Goal: Transaction & Acquisition: Purchase product/service

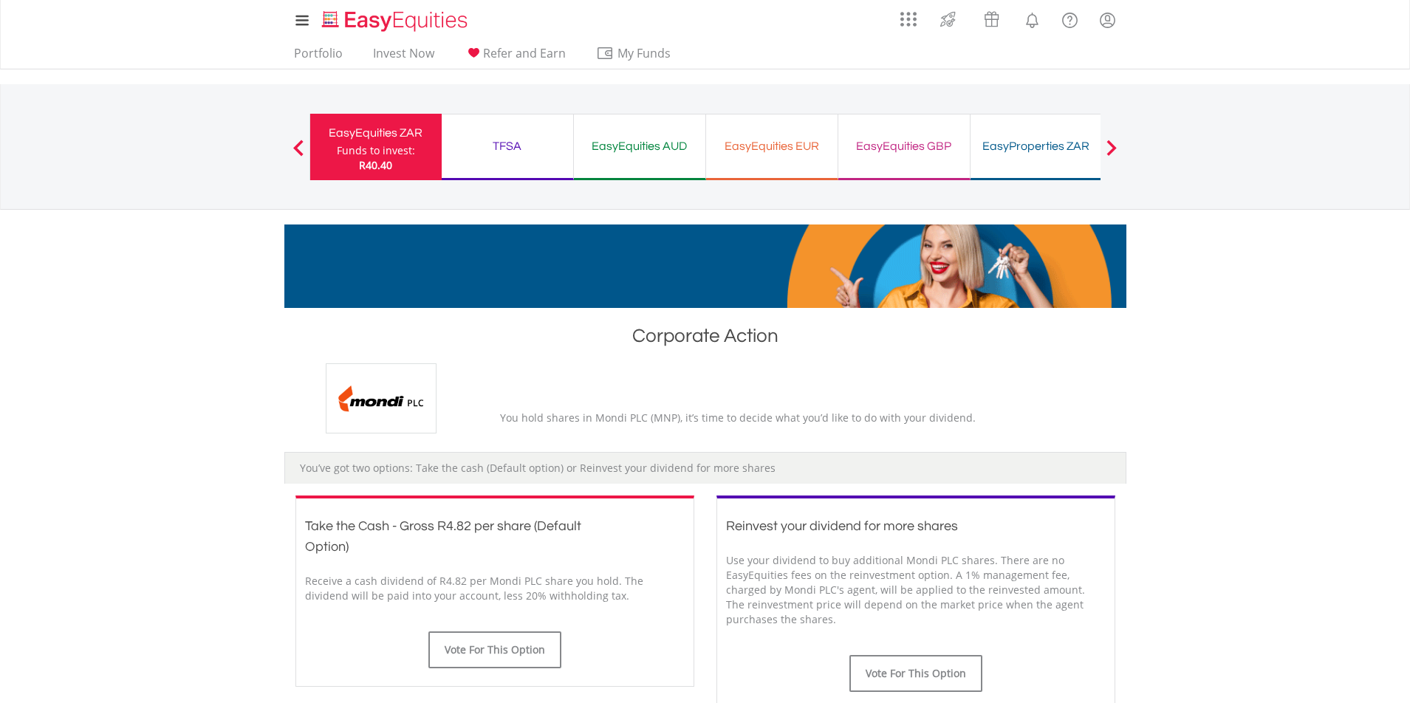
scroll to position [148, 0]
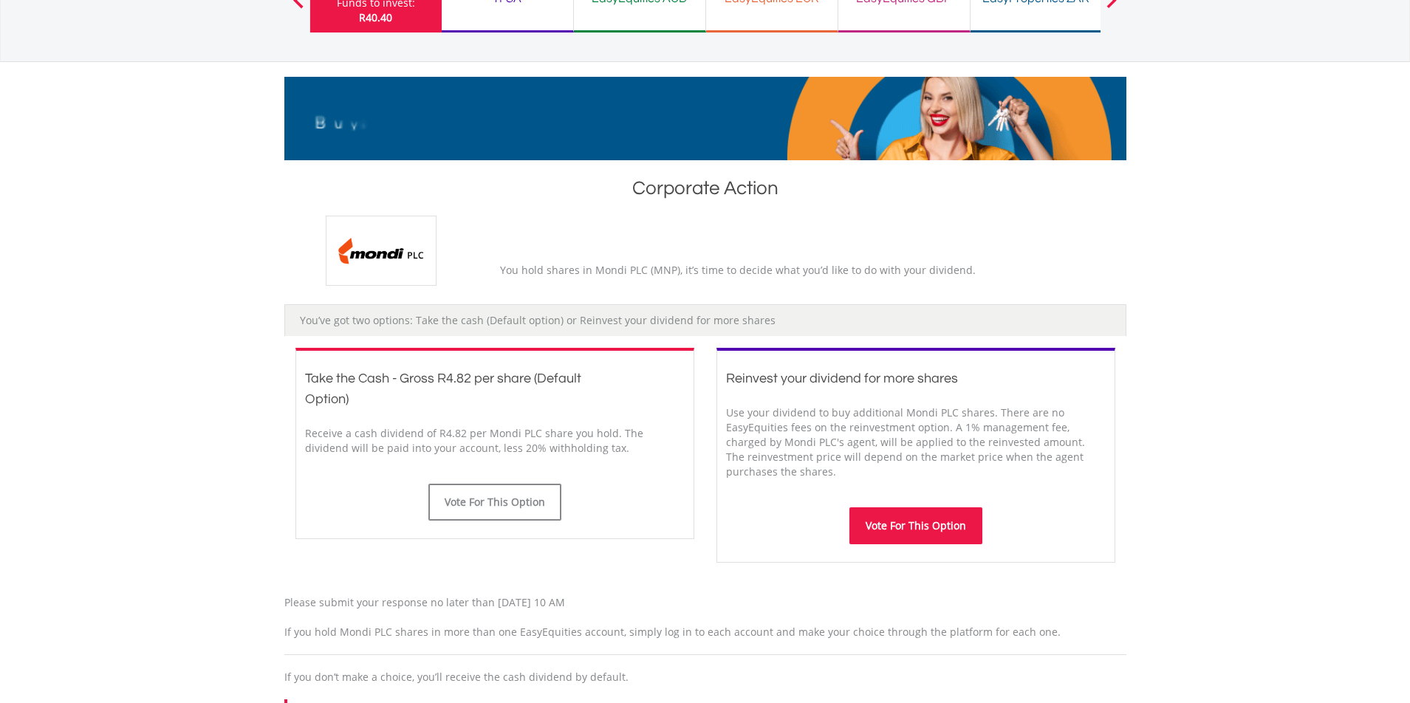
click at [956, 536] on button "Vote For This Option" at bounding box center [915, 525] width 133 height 37
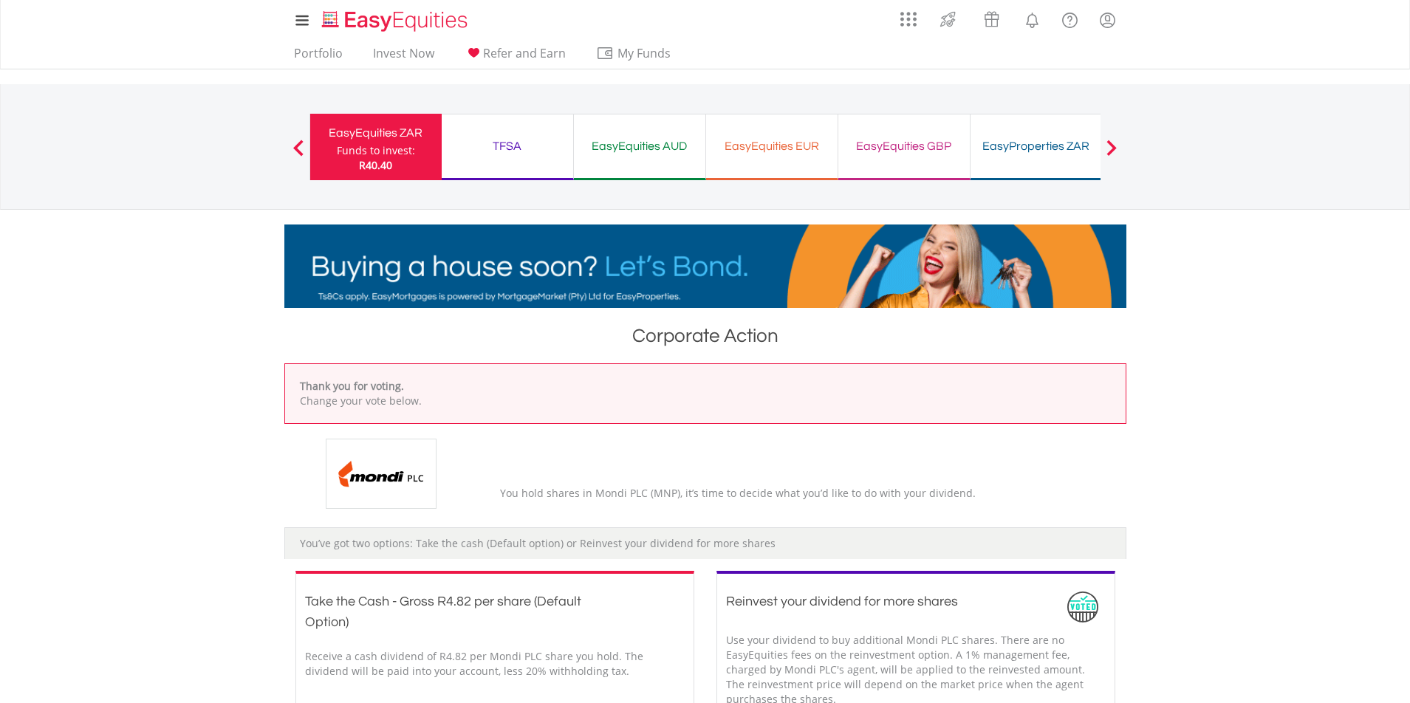
click at [479, 164] on div "TFSA Funds to invest: R40.40" at bounding box center [508, 147] width 132 height 66
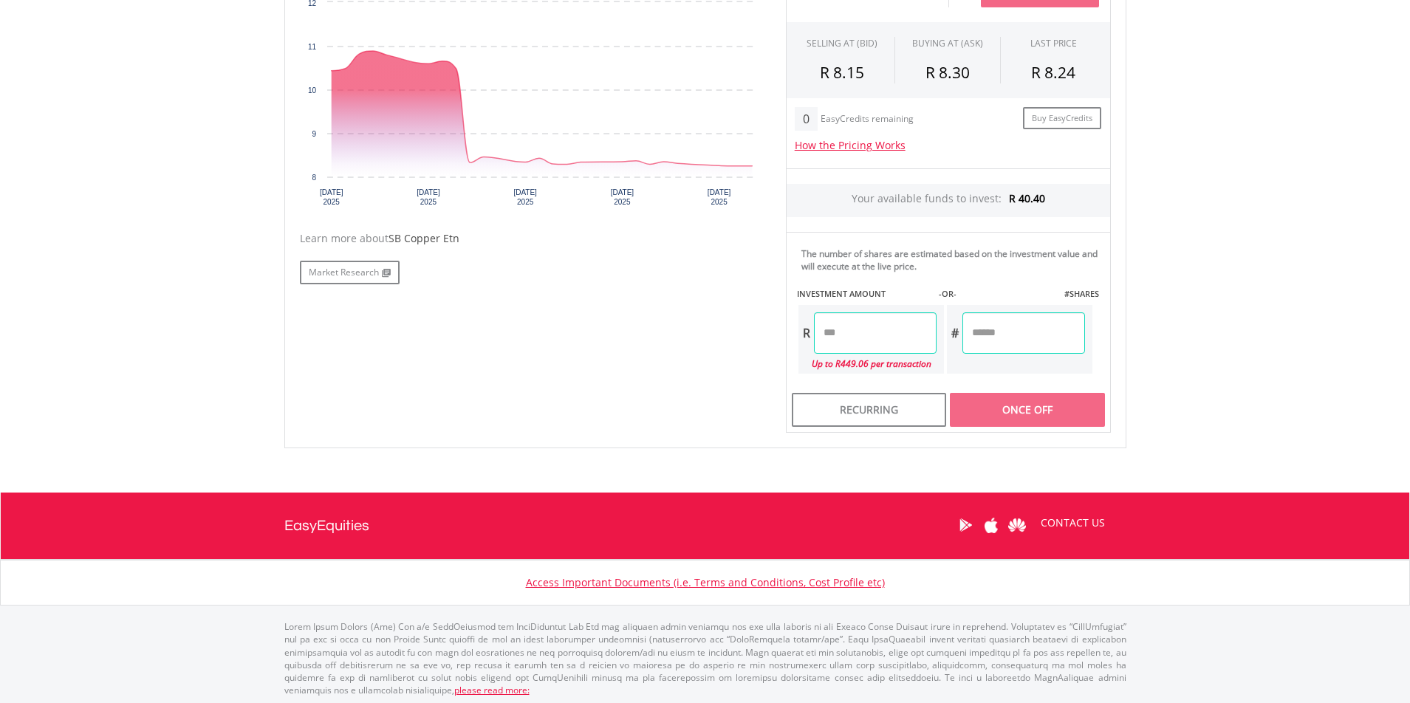
scroll to position [532, 0]
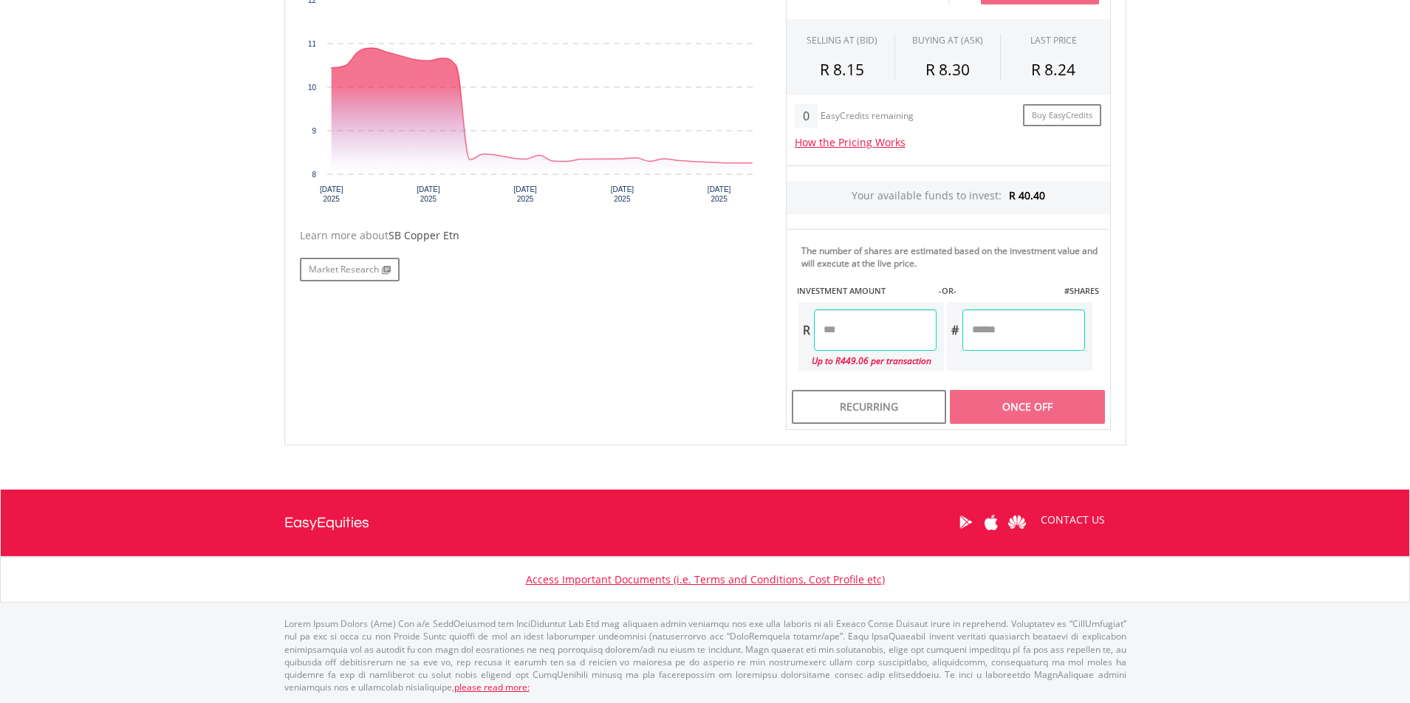
click at [889, 343] on input "number" at bounding box center [875, 329] width 123 height 41
type input "*****"
type input "******"
click at [1027, 414] on div "Last Updated Price: 15-min. Delay* Price Update Cost: 1 Credits Request A Price…" at bounding box center [948, 185] width 347 height 487
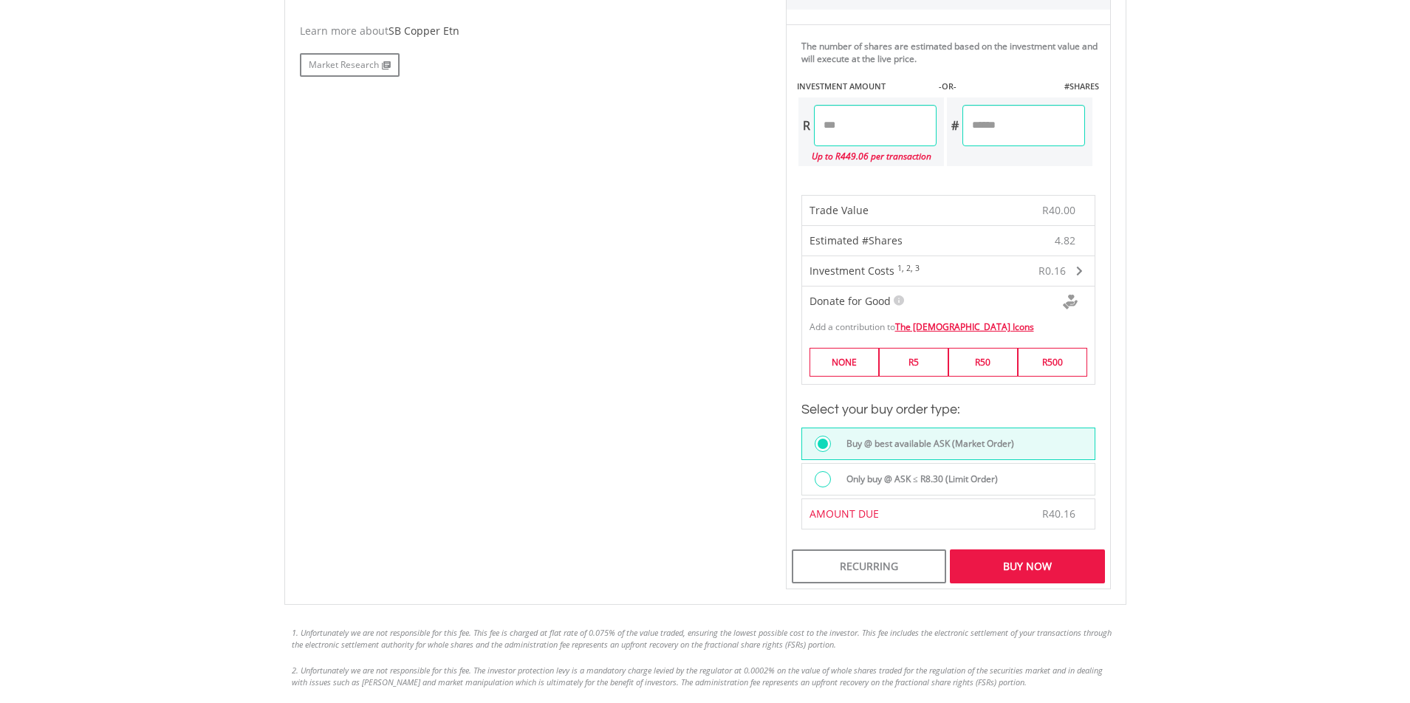
scroll to position [753, 0]
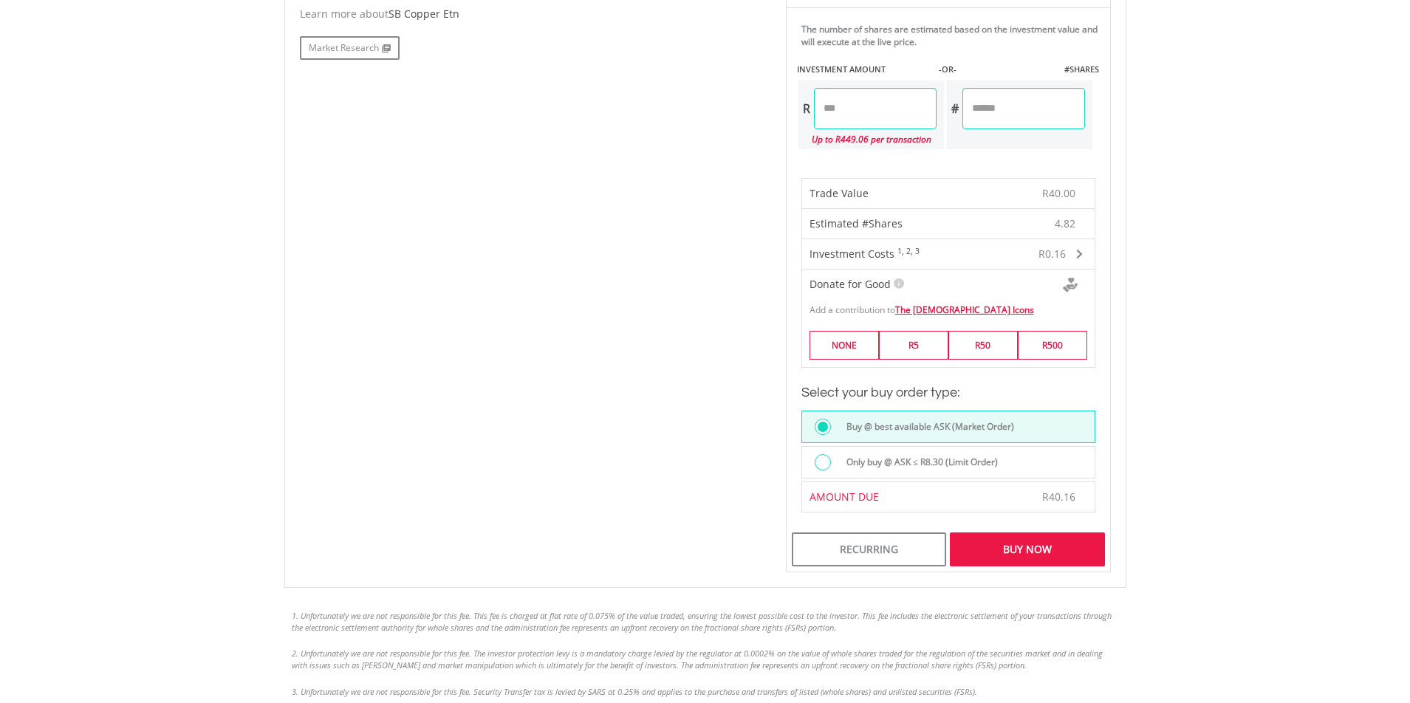
click at [1043, 549] on div "Buy Now" at bounding box center [1027, 549] width 154 height 34
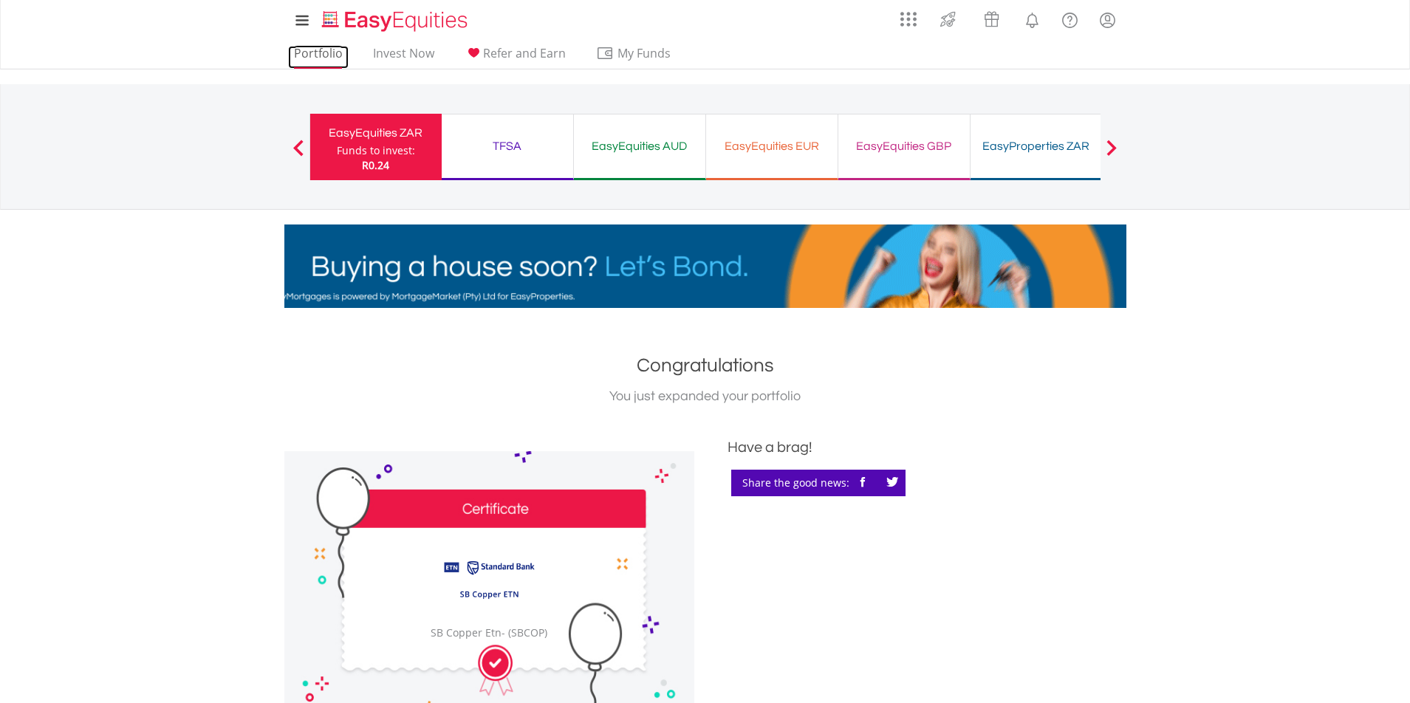
click at [311, 50] on link "Portfolio" at bounding box center [318, 57] width 61 height 23
